Goal: Information Seeking & Learning: Find specific fact

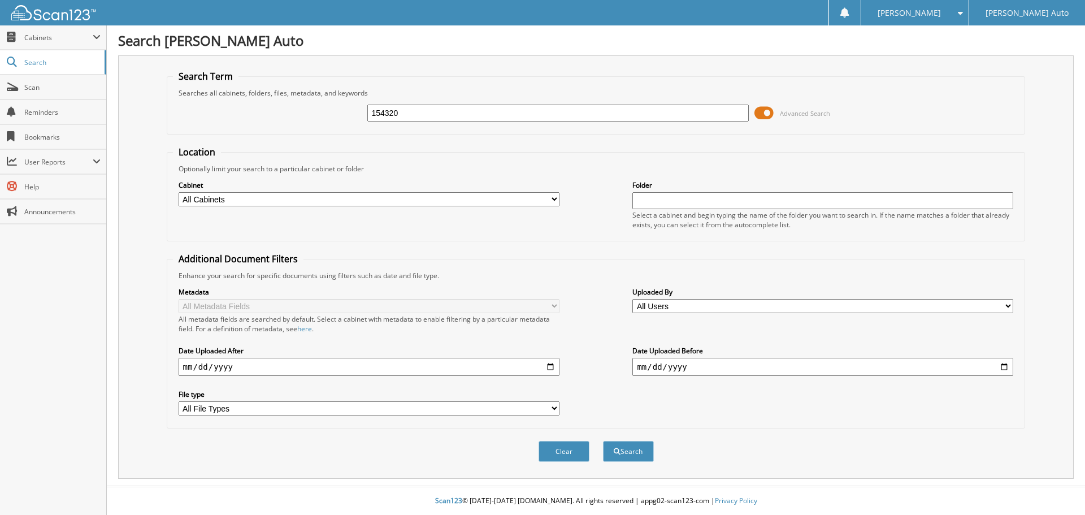
type input "154320"
click at [603, 441] on button "Search" at bounding box center [628, 451] width 51 height 21
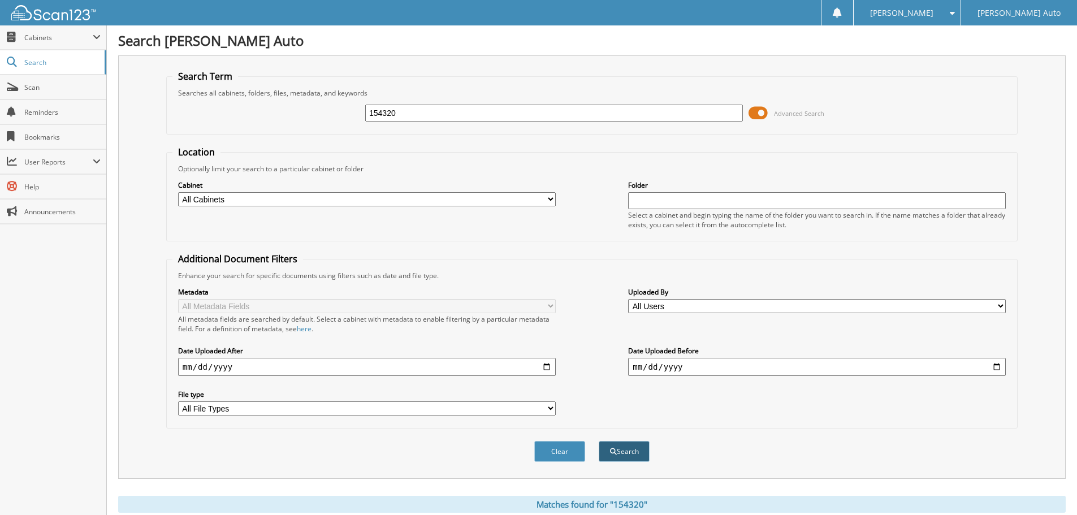
click at [633, 452] on button "Search" at bounding box center [624, 451] width 51 height 21
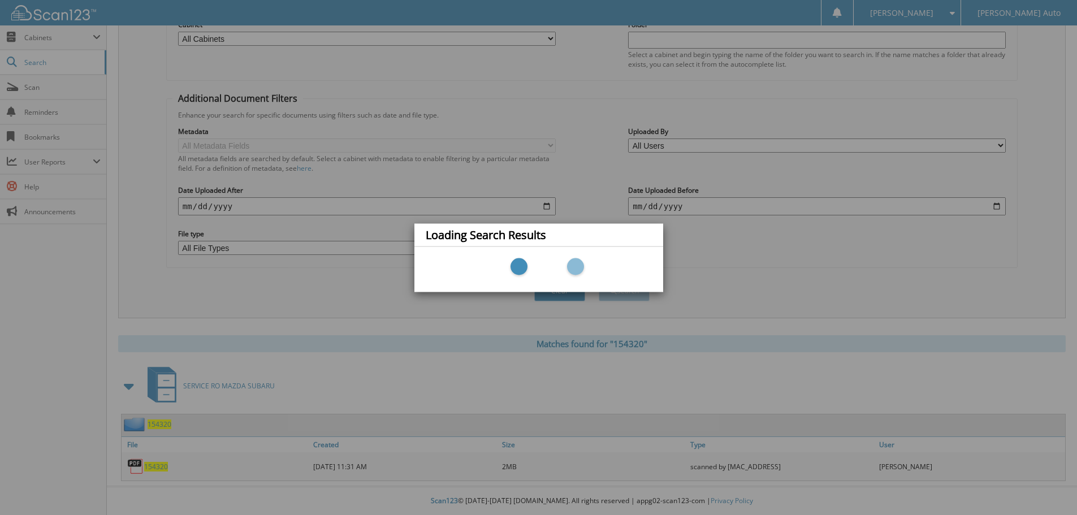
scroll to position [161, 0]
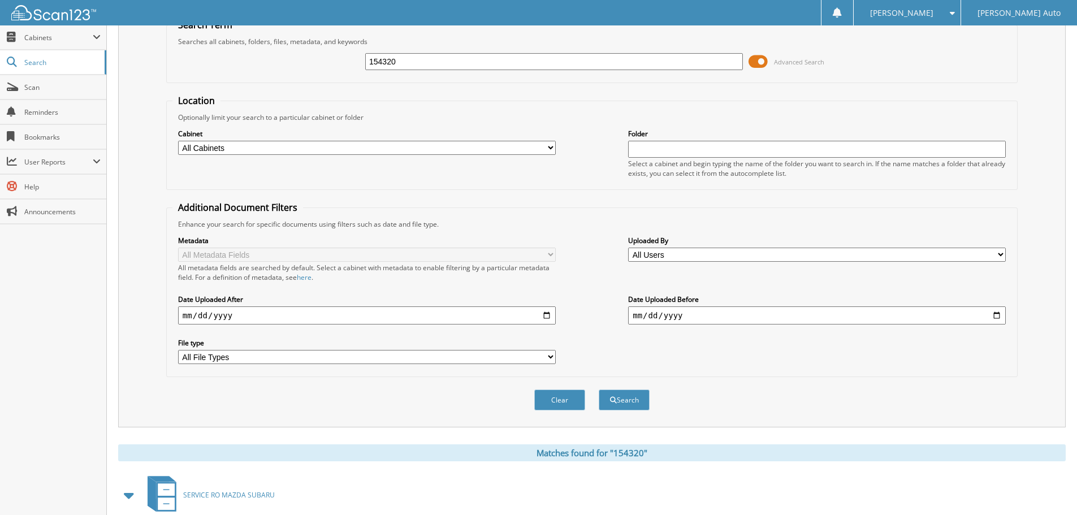
scroll to position [161, 0]
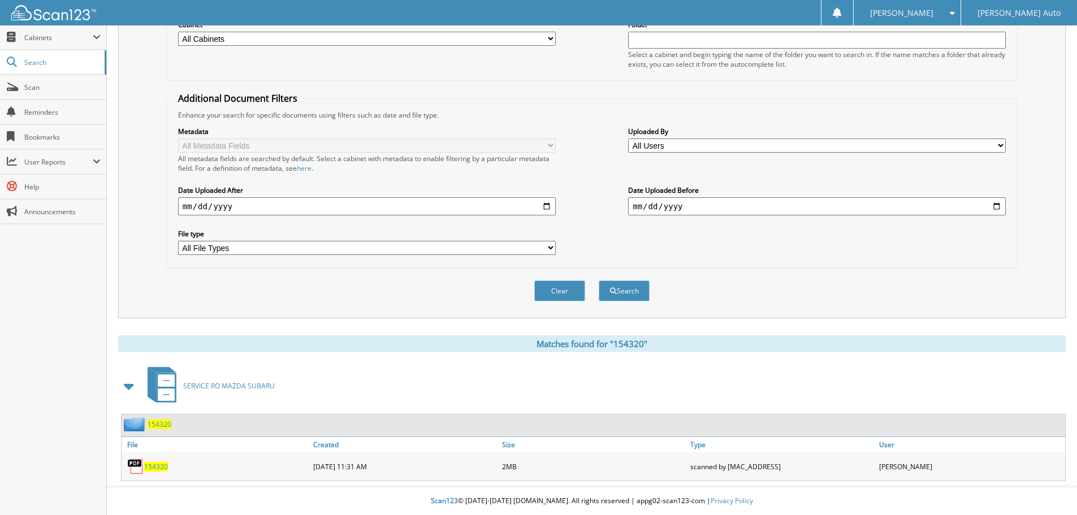
click at [155, 466] on span "154320" at bounding box center [156, 467] width 24 height 10
